Goal: Entertainment & Leisure: Consume media (video, audio)

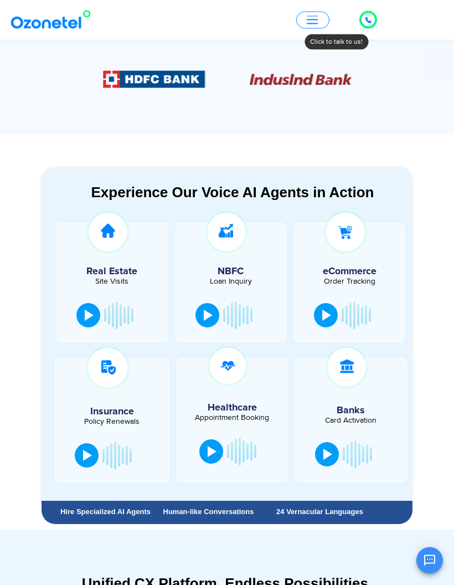
scroll to position [482, 0]
click at [87, 311] on div at bounding box center [89, 314] width 9 height 11
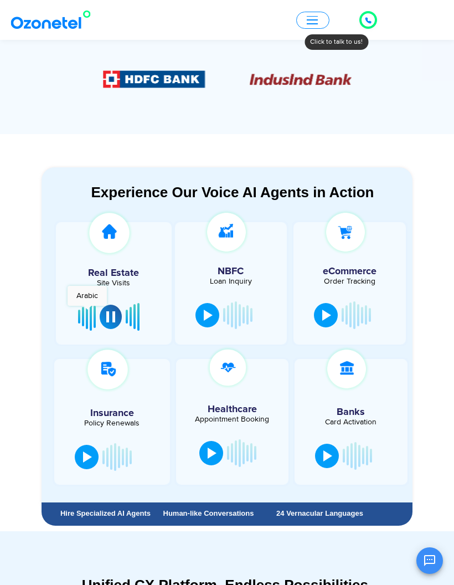
click at [86, 311] on div at bounding box center [114, 316] width 82 height 33
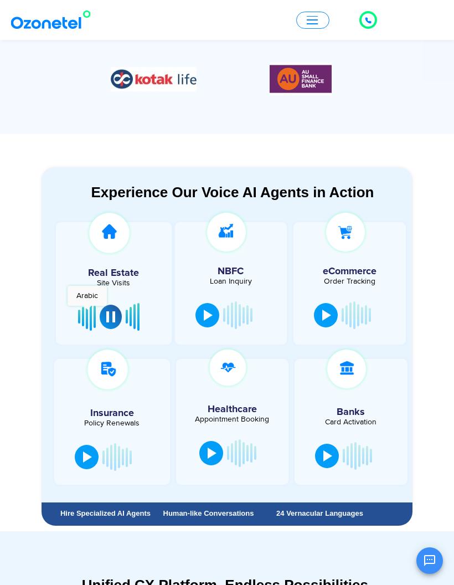
click at [110, 316] on div at bounding box center [110, 316] width 9 height 11
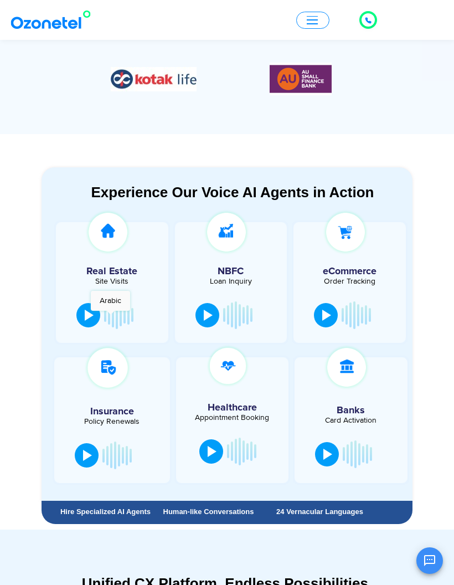
click at [200, 328] on div at bounding box center [231, 314] width 79 height 33
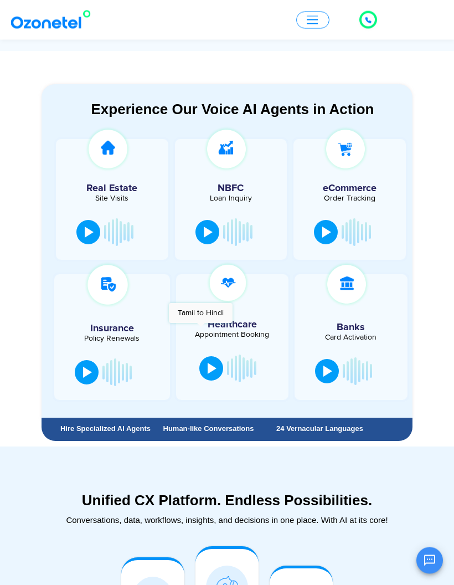
scroll to position [565, 0]
click at [90, 375] on div at bounding box center [87, 371] width 9 height 11
click at [112, 373] on div at bounding box center [109, 371] width 9 height 11
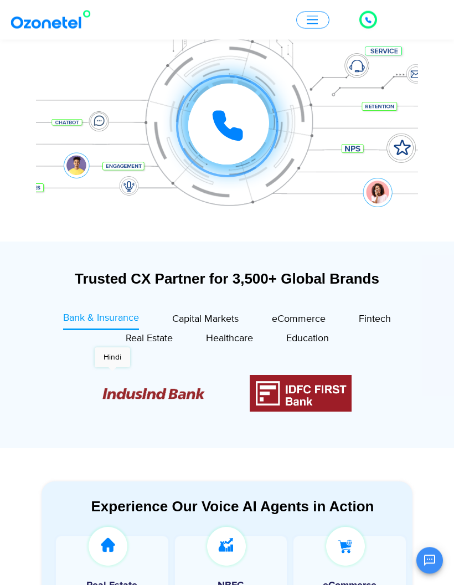
scroll to position [168, 0]
click at [213, 321] on span "Capital Markets" at bounding box center [205, 319] width 66 height 12
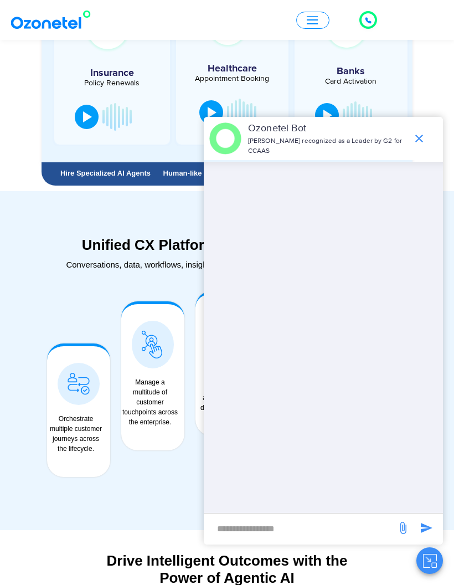
scroll to position [818, 0]
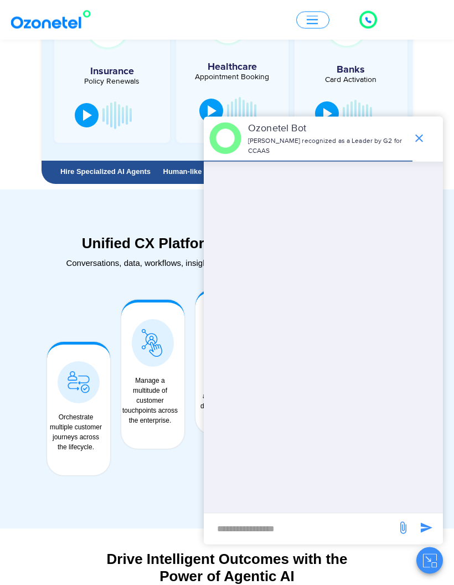
click at [420, 145] on icon "end chat or minimize" at bounding box center [418, 138] width 13 height 13
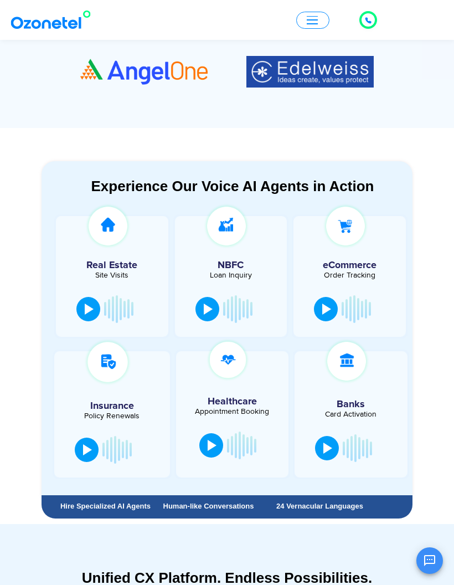
scroll to position [528, 0]
